Goal: Task Accomplishment & Management: Complete application form

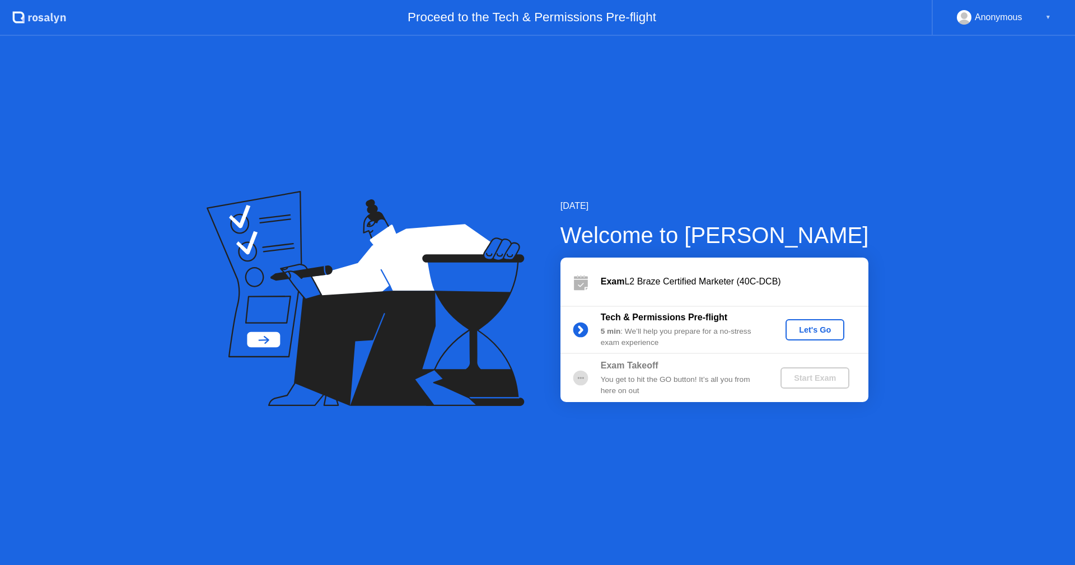
drag, startPoint x: 0, startPoint y: 0, endPoint x: 819, endPoint y: 327, distance: 882.3
click at [790, 282] on div "Exam L2 Braze Certified Marketer (40C-DCB)" at bounding box center [735, 281] width 268 height 13
click at [819, 327] on div "Let's Go" at bounding box center [815, 329] width 50 height 9
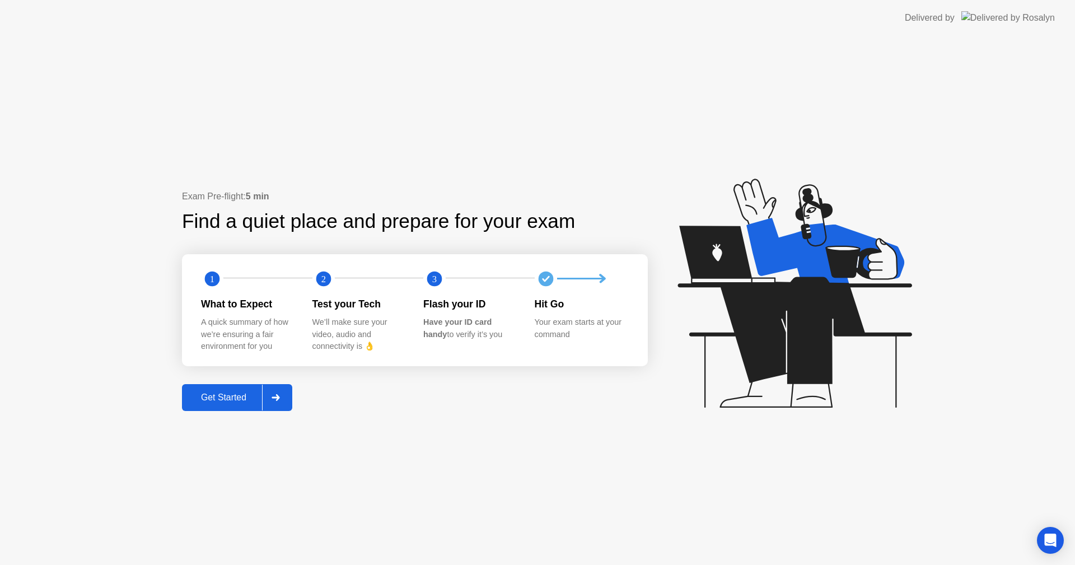
click at [213, 402] on div "Get Started" at bounding box center [223, 397] width 77 height 10
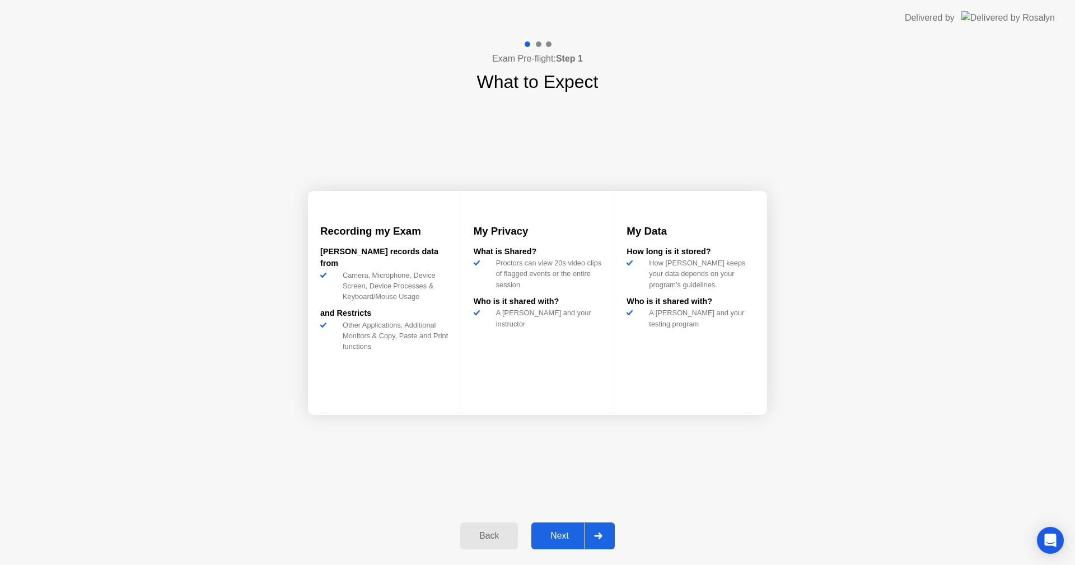
click at [564, 532] on div "Next" at bounding box center [559, 536] width 50 height 10
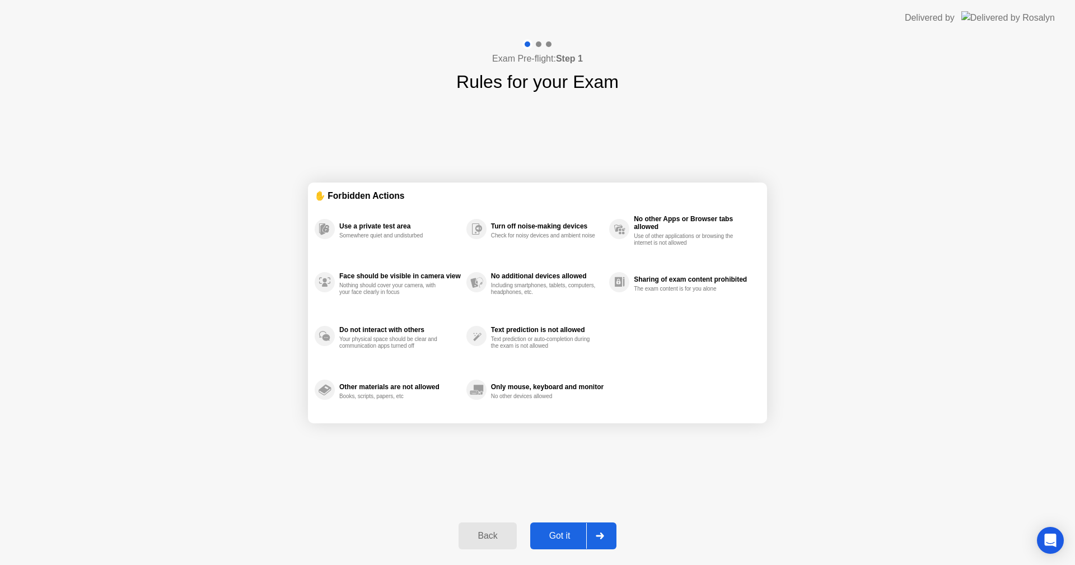
click at [567, 538] on div "Got it" at bounding box center [559, 536] width 53 height 10
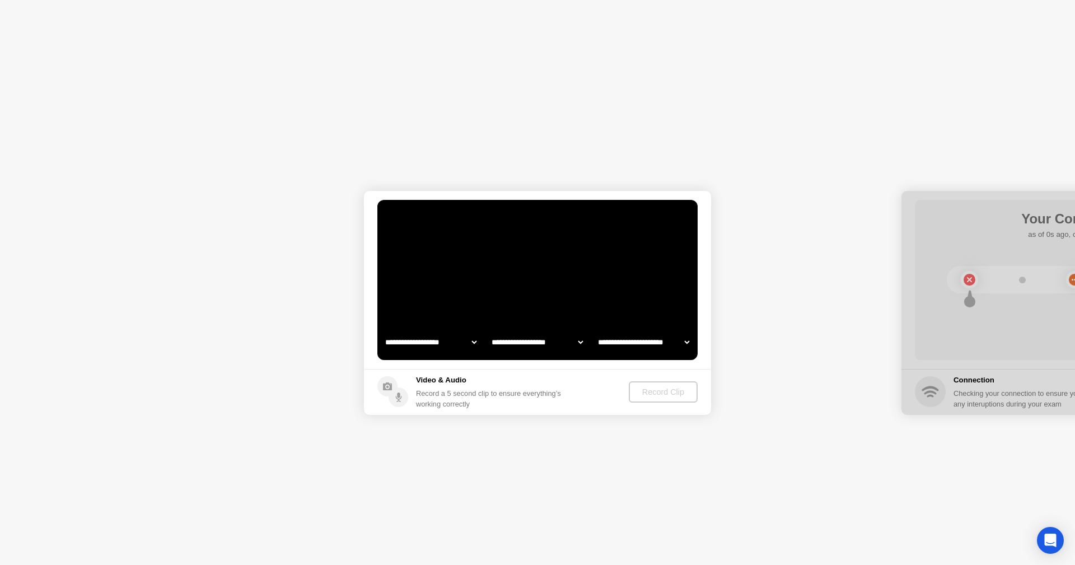
select select "**********"
select select "*******"
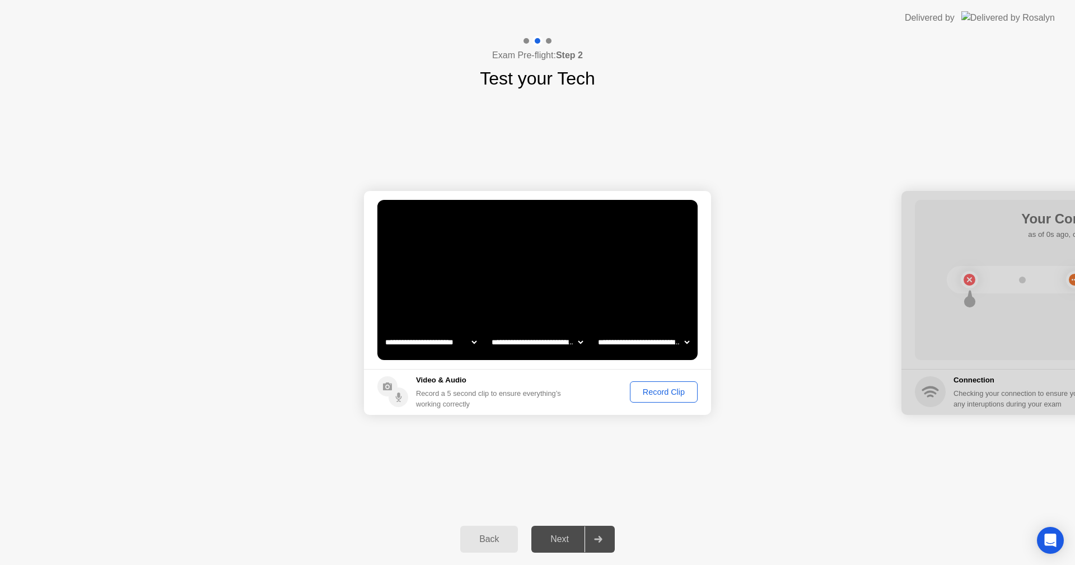
click at [653, 392] on div "Record Clip" at bounding box center [664, 391] width 60 height 9
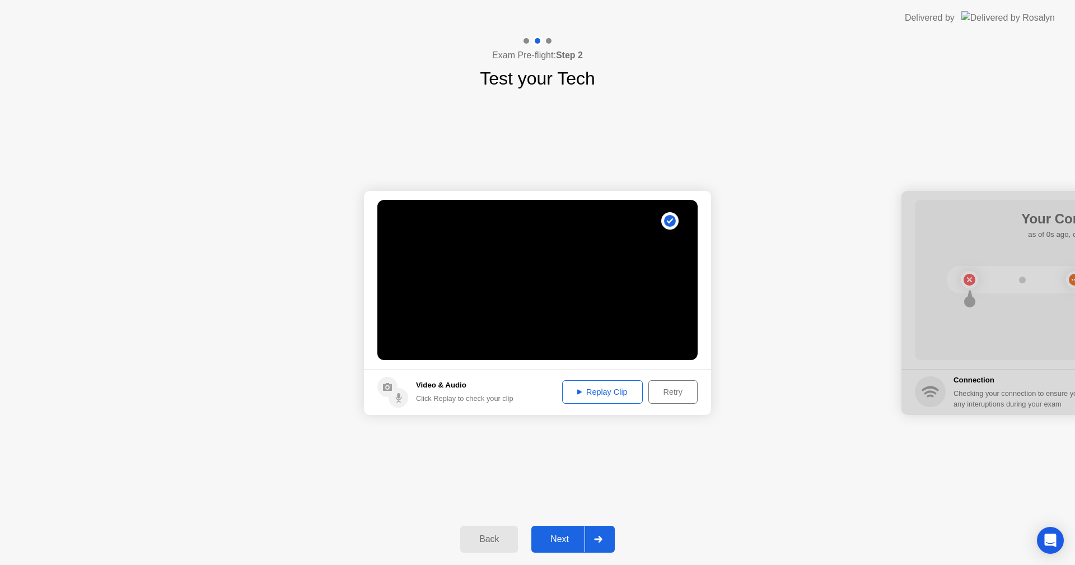
click at [557, 537] on div "Next" at bounding box center [559, 539] width 50 height 10
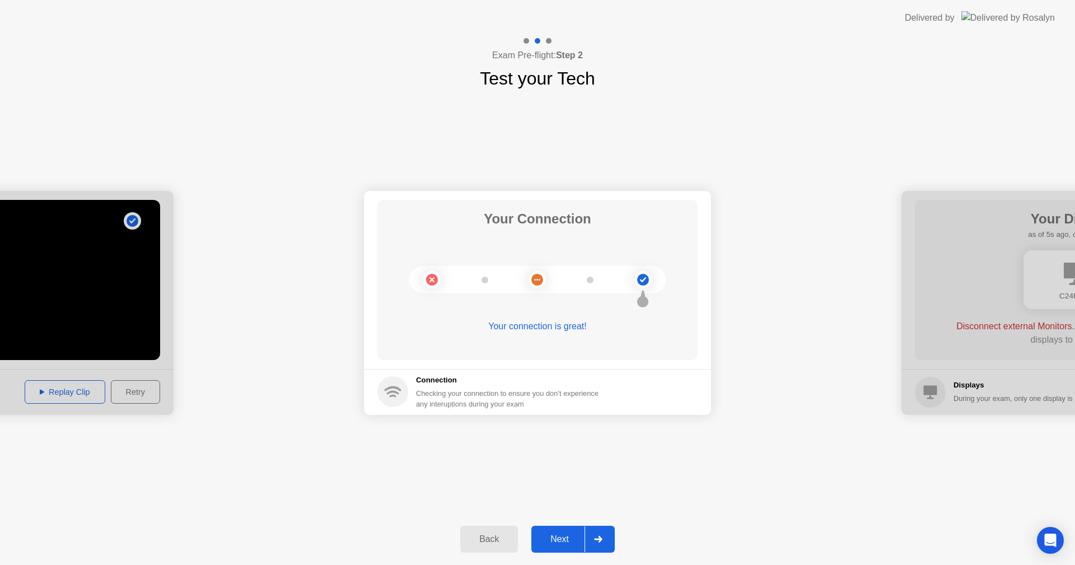
click at [565, 536] on div "Next" at bounding box center [559, 539] width 50 height 10
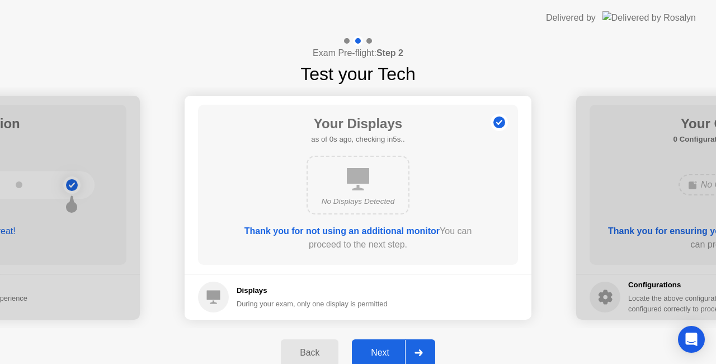
click at [378, 349] on div "Next" at bounding box center [380, 353] width 50 height 10
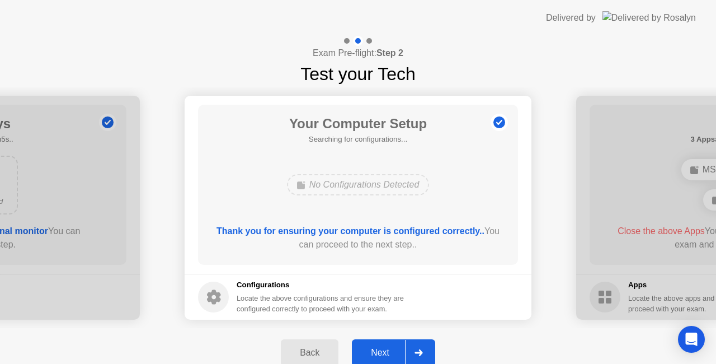
click at [378, 351] on div "Next" at bounding box center [380, 353] width 50 height 10
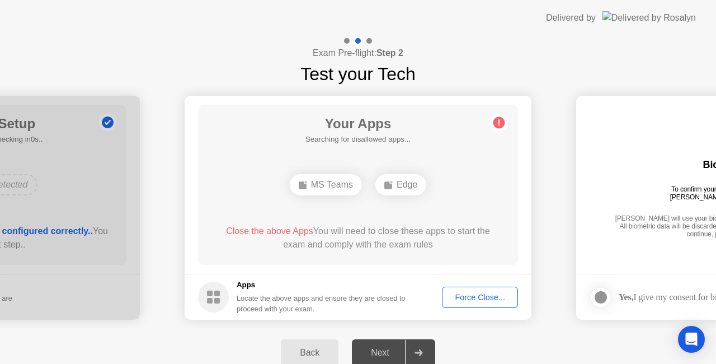
click at [484, 299] on div "Force Close..." at bounding box center [480, 297] width 68 height 9
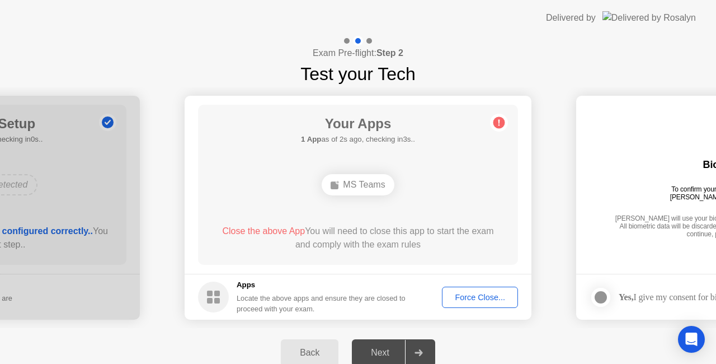
click at [474, 290] on button "Force Close..." at bounding box center [480, 297] width 76 height 21
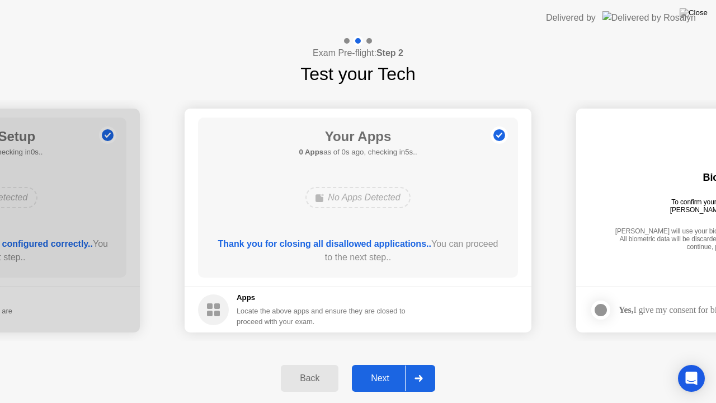
click at [398, 381] on div "Next" at bounding box center [380, 378] width 50 height 10
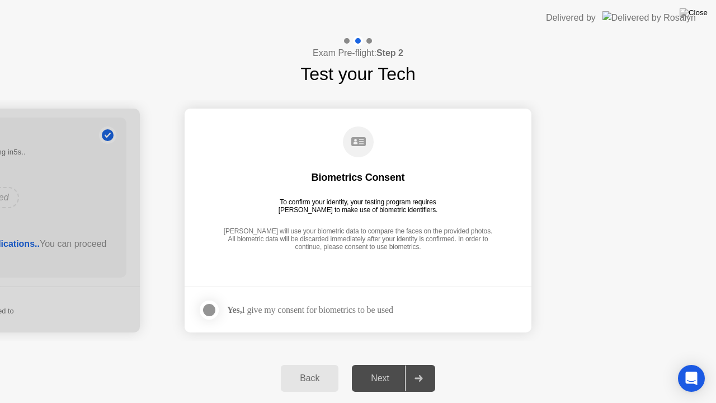
click at [212, 308] on div at bounding box center [209, 309] width 13 height 13
click at [393, 370] on button "Next" at bounding box center [393, 378] width 83 height 27
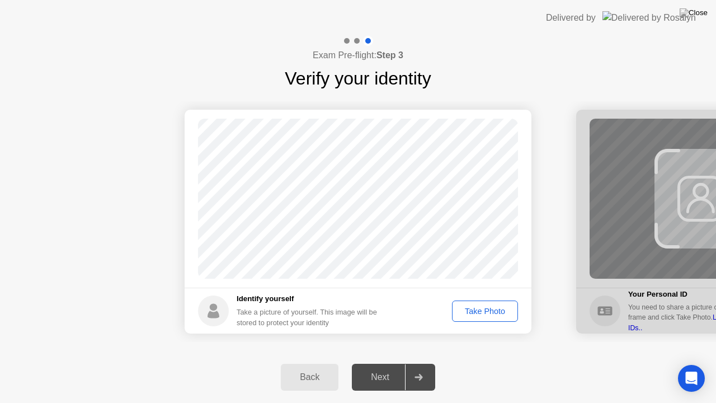
click at [480, 309] on div "Take Photo" at bounding box center [485, 311] width 58 height 9
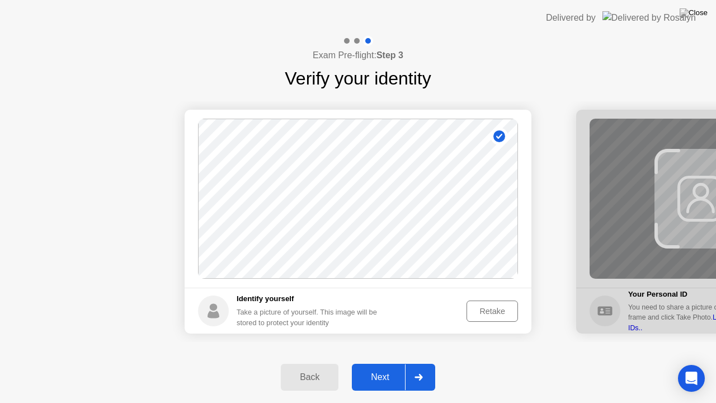
click at [374, 374] on div "Next" at bounding box center [380, 377] width 50 height 10
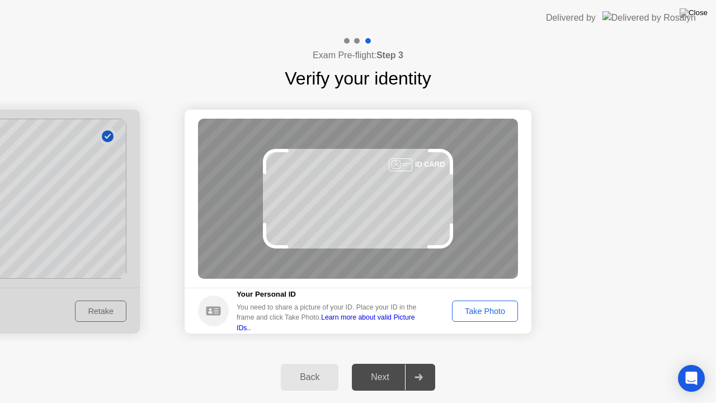
click at [478, 310] on div "Take Photo" at bounding box center [485, 311] width 58 height 9
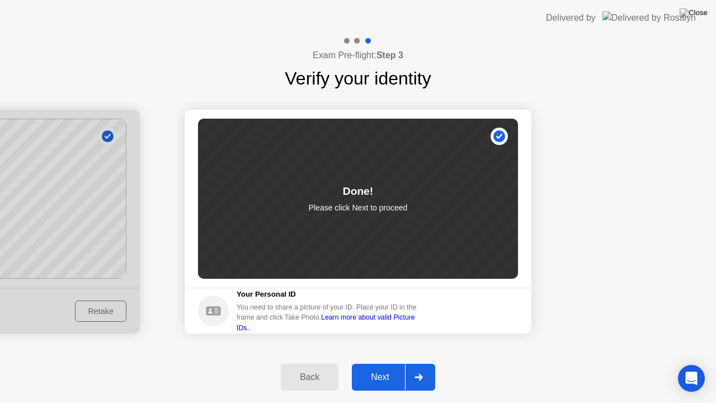
click at [393, 370] on button "Next" at bounding box center [393, 377] width 83 height 27
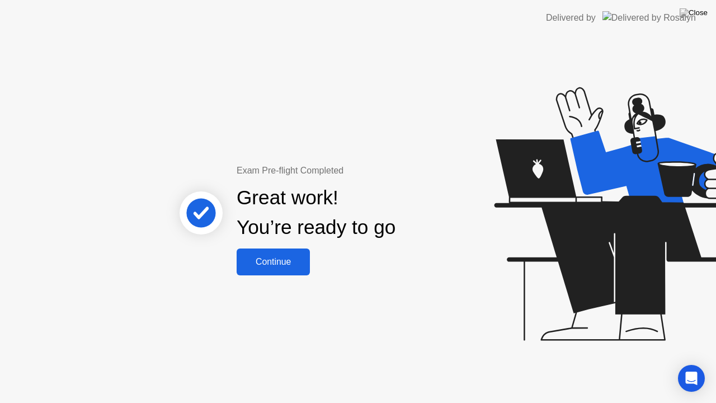
click at [290, 260] on div "Continue" at bounding box center [273, 262] width 67 height 10
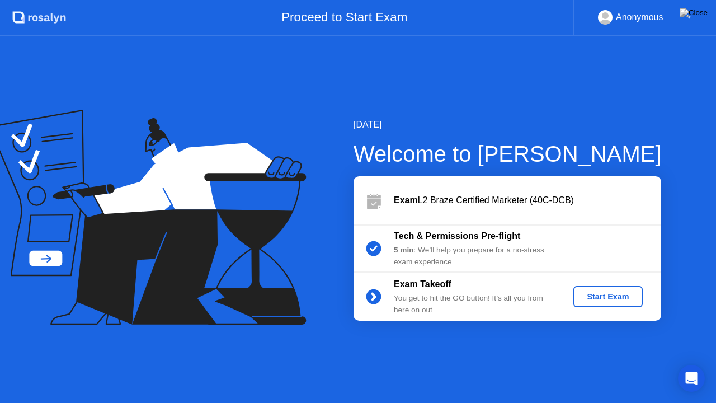
click at [619, 292] on div "Start Exam" at bounding box center [608, 296] width 60 height 9
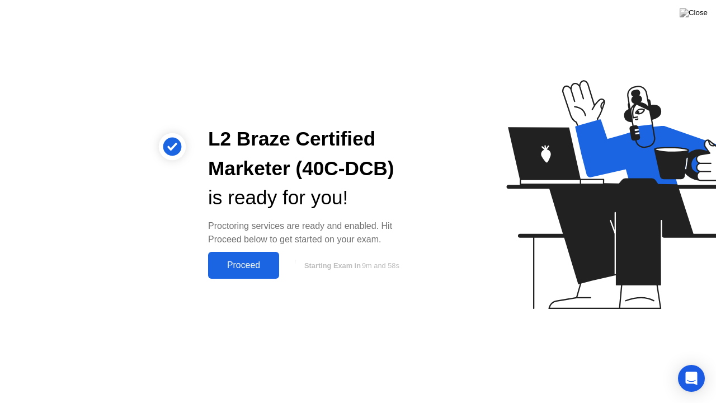
click at [256, 266] on div "Proceed" at bounding box center [244, 265] width 64 height 10
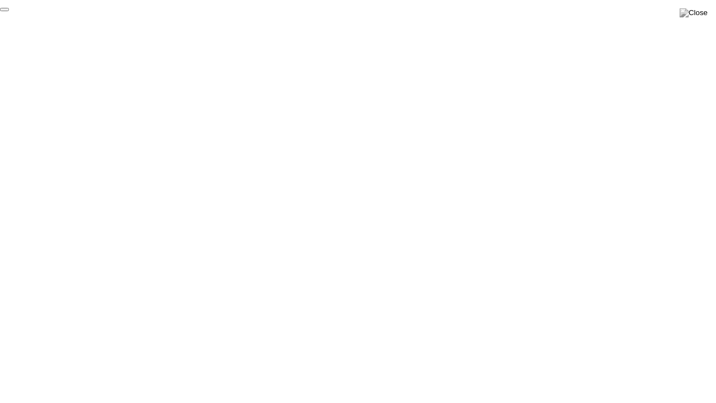
click div "End Proctoring Session"
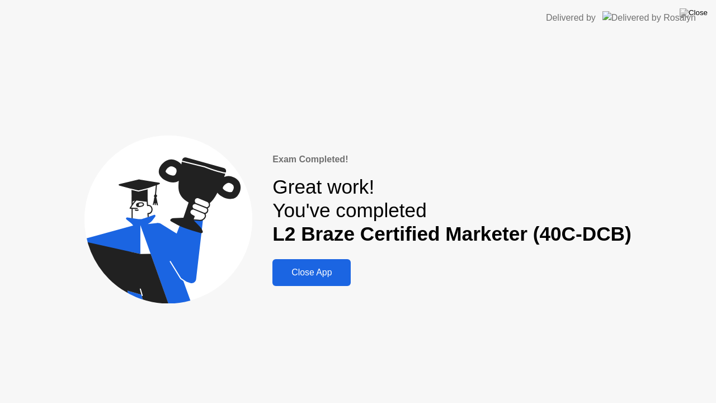
click at [313, 274] on div "Close App" at bounding box center [312, 273] width 72 height 10
